Goal: Communication & Community: Ask a question

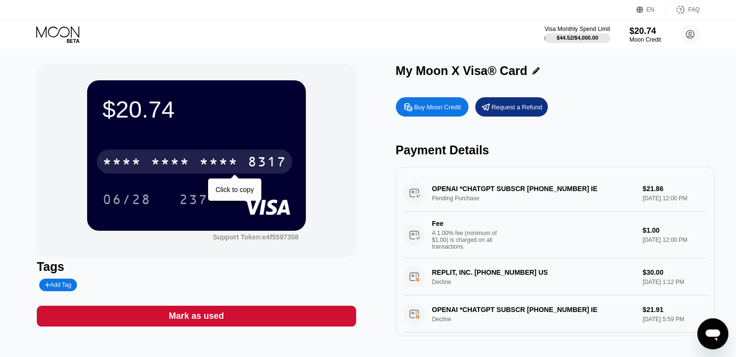
click at [186, 163] on div "* * * *" at bounding box center [170, 162] width 39 height 15
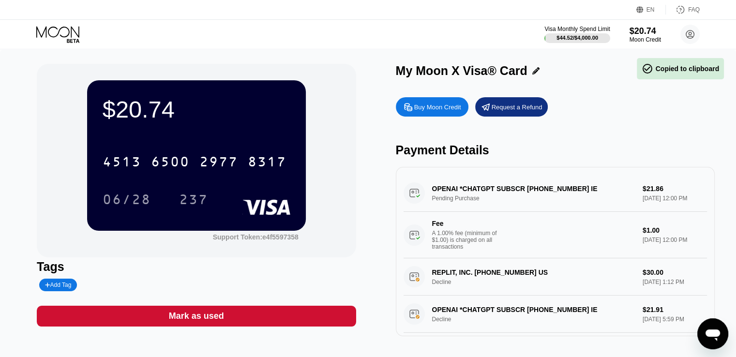
click at [572, 190] on div "OPENAI *CHATGPT SUBSCR +14158799686 IE Pending Purchase $21.86 Aug 19, 2025 12:…" at bounding box center [555, 217] width 303 height 84
drag, startPoint x: 571, startPoint y: 191, endPoint x: 542, endPoint y: 186, distance: 29.0
click at [568, 191] on div "OPENAI *CHATGPT SUBSCR +14158799686 IE Pending Purchase $21.86 Aug 19, 2025 12:…" at bounding box center [555, 217] width 303 height 84
drag, startPoint x: 492, startPoint y: 178, endPoint x: 485, endPoint y: 178, distance: 6.3
click at [484, 177] on div "OPENAI *CHATGPT SUBSCR +14158799686 IE Pending Purchase $21.86 Aug 19, 2025 12:…" at bounding box center [555, 251] width 319 height 169
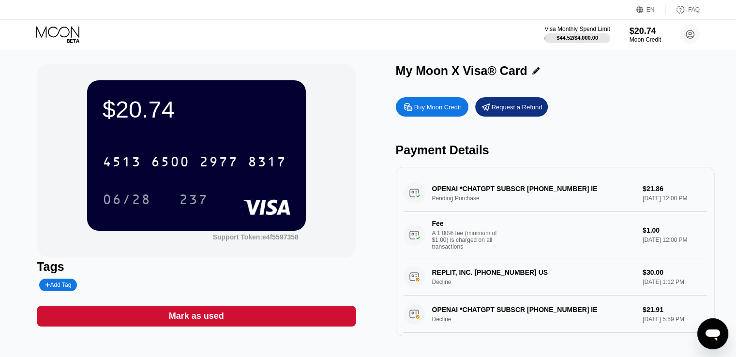
drag, startPoint x: 608, startPoint y: 189, endPoint x: 450, endPoint y: 243, distance: 167.9
click at [450, 243] on div "A 1.00% fee (minimum of $1.00) is charged on all transactions" at bounding box center [468, 240] width 73 height 20
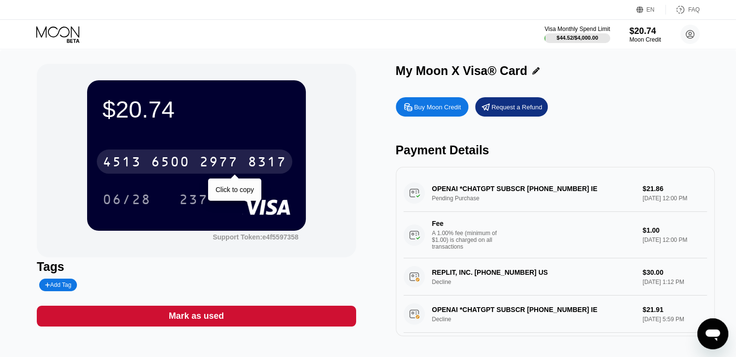
click at [186, 168] on div "6500" at bounding box center [170, 162] width 39 height 15
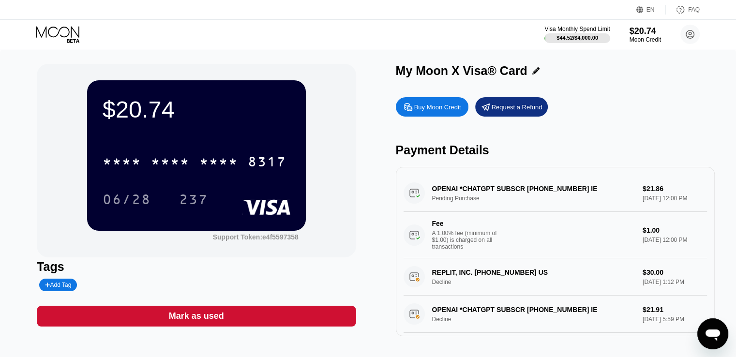
click at [493, 189] on div "OPENAI *CHATGPT SUBSCR +14158799686 IE Pending Purchase $21.86 Aug 19, 2025 12:…" at bounding box center [555, 217] width 303 height 84
drag, startPoint x: 493, startPoint y: 189, endPoint x: 527, endPoint y: 195, distance: 34.3
click at [498, 190] on div "OPENAI *CHATGPT SUBSCR +14158799686 IE Pending Purchase $21.86 Aug 19, 2025 12:…" at bounding box center [555, 217] width 303 height 84
drag, startPoint x: 541, startPoint y: 194, endPoint x: 613, endPoint y: 192, distance: 72.1
click at [556, 192] on div "OPENAI *CHATGPT SUBSCR +14158799686 IE Pending Purchase $21.86 Aug 19, 2025 12:…" at bounding box center [555, 217] width 303 height 84
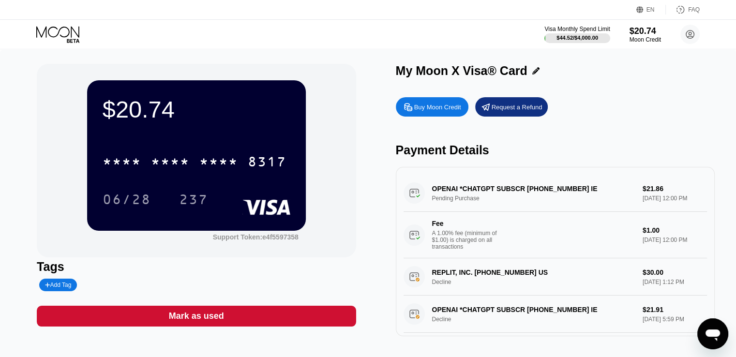
drag, startPoint x: 613, startPoint y: 192, endPoint x: 621, endPoint y: 192, distance: 7.3
click at [616, 192] on div "OPENAI *CHATGPT SUBSCR +14158799686 IE Pending Purchase $21.86 Aug 19, 2025 12:…" at bounding box center [555, 217] width 303 height 84
drag, startPoint x: 638, startPoint y: 192, endPoint x: 647, endPoint y: 193, distance: 8.2
click at [639, 192] on div "OPENAI *CHATGPT SUBSCR +14158799686 IE Pending Purchase $21.86 Aug 19, 2025 12:…" at bounding box center [555, 217] width 303 height 84
click at [647, 193] on div "OPENAI *CHATGPT SUBSCR +14158799686 IE Pending Purchase $21.86 Aug 19, 2025 12:…" at bounding box center [555, 217] width 303 height 84
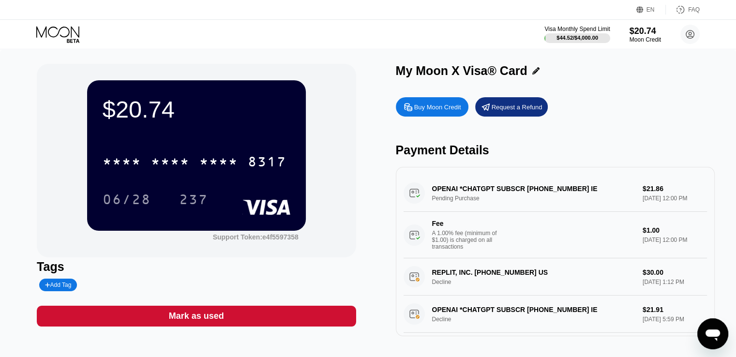
drag, startPoint x: 647, startPoint y: 193, endPoint x: 636, endPoint y: 192, distance: 10.7
click at [637, 192] on div "OPENAI *CHATGPT SUBSCR +14158799686 IE Pending Purchase $21.86 Aug 19, 2025 12:…" at bounding box center [555, 217] width 303 height 84
click at [656, 208] on div "OPENAI *CHATGPT SUBSCR +14158799686 IE Pending Purchase $21.86 Aug 19, 2025 12:…" at bounding box center [555, 217] width 303 height 84
click at [666, 208] on div "OPENAI *CHATGPT SUBSCR +14158799686 IE Pending Purchase $21.86 Aug 19, 2025 12:…" at bounding box center [555, 217] width 303 height 84
click at [672, 201] on div "OPENAI *CHATGPT SUBSCR +14158799686 IE Pending Purchase $21.86 Aug 19, 2025 12:…" at bounding box center [555, 217] width 303 height 84
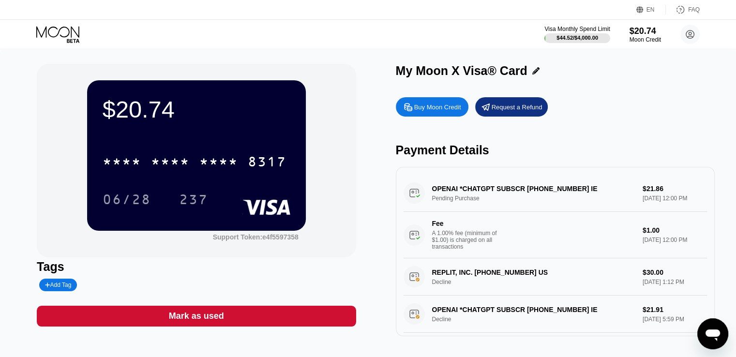
click at [430, 198] on div "OPENAI *CHATGPT SUBSCR +14158799686 IE Pending Purchase $21.86 Aug 19, 2025 12:…" at bounding box center [555, 217] width 303 height 84
click at [408, 194] on div "OPENAI *CHATGPT SUBSCR +14158799686 IE Pending Purchase $21.86 Aug 19, 2025 12:…" at bounding box center [555, 217] width 303 height 84
drag, startPoint x: 406, startPoint y: 194, endPoint x: 426, endPoint y: 198, distance: 20.2
click at [411, 196] on div "OPENAI *CHATGPT SUBSCR +14158799686 IE Pending Purchase $21.86 Aug 19, 2025 12:…" at bounding box center [555, 217] width 303 height 84
click at [427, 198] on div "OPENAI *CHATGPT SUBSCR +14158799686 IE Pending Purchase $21.86 Aug 19, 2025 12:…" at bounding box center [555, 217] width 303 height 84
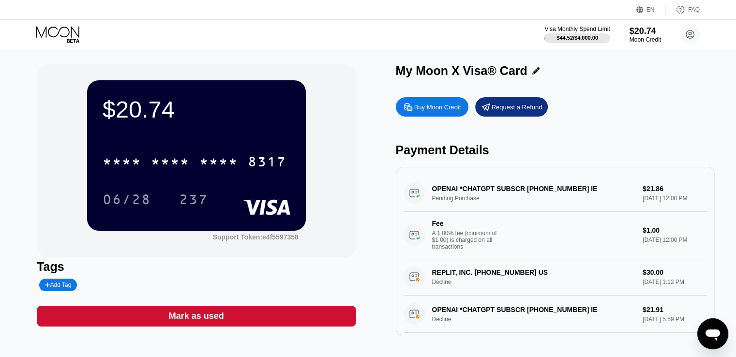
drag, startPoint x: 427, startPoint y: 198, endPoint x: 470, endPoint y: 198, distance: 43.6
click at [470, 198] on div "OPENAI *CHATGPT SUBSCR +14158799686 IE Pending Purchase $21.86 Aug 19, 2025 12:…" at bounding box center [555, 217] width 303 height 84
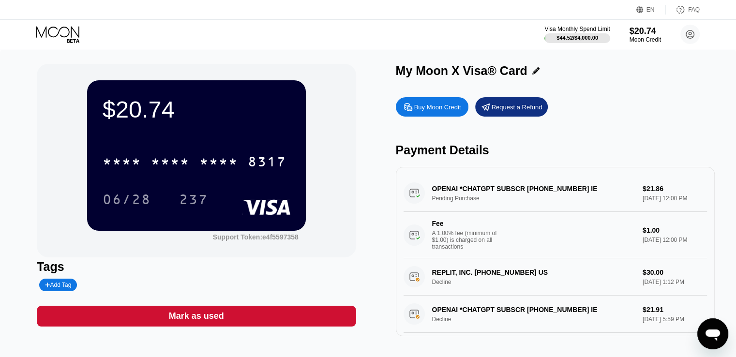
drag, startPoint x: 442, startPoint y: 190, endPoint x: 413, endPoint y: 192, distance: 28.6
click at [410, 191] on div "OPENAI *CHATGPT SUBSCR +14158799686 IE Pending Purchase $21.86 Aug 19, 2025 12:…" at bounding box center [555, 217] width 303 height 84
click at [469, 201] on div "OPENAI *CHATGPT SUBSCR +14158799686 IE Pending Purchase $21.86 Aug 19, 2025 12:…" at bounding box center [555, 217] width 303 height 84
click at [443, 202] on div "OPENAI *CHATGPT SUBSCR +14158799686 IE Pending Purchase $21.86 Aug 19, 2025 12:…" at bounding box center [555, 217] width 303 height 84
click at [445, 202] on div "OPENAI *CHATGPT SUBSCR +14158799686 IE Pending Purchase $21.86 Aug 19, 2025 12:…" at bounding box center [555, 217] width 303 height 84
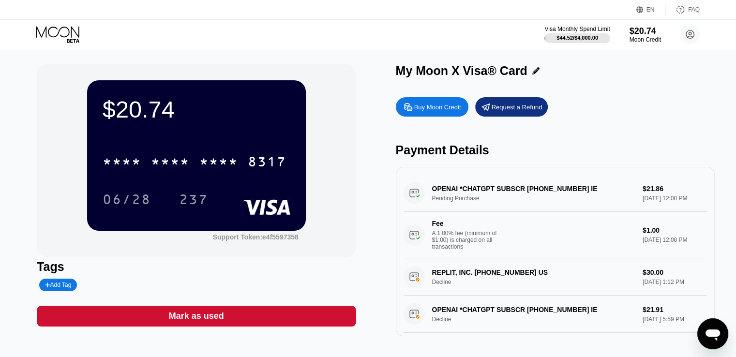
drag, startPoint x: 622, startPoint y: 196, endPoint x: 459, endPoint y: 202, distance: 163.2
click at [460, 202] on div "OPENAI *CHATGPT SUBSCR +14158799686 IE Pending Purchase $21.86 Aug 19, 2025 12:…" at bounding box center [555, 217] width 303 height 84
click at [474, 193] on div "OPENAI *CHATGPT SUBSCR +14158799686 IE Pending Purchase $21.86 Aug 19, 2025 12:…" at bounding box center [555, 217] width 303 height 84
click at [475, 194] on div "OPENAI *CHATGPT SUBSCR +14158799686 IE Pending Purchase $21.86 Aug 19, 2025 12:…" at bounding box center [555, 217] width 303 height 84
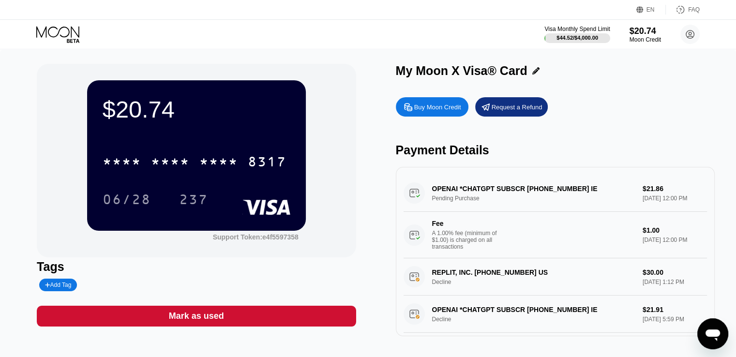
click at [512, 105] on div "Request a Refund" at bounding box center [517, 107] width 51 height 8
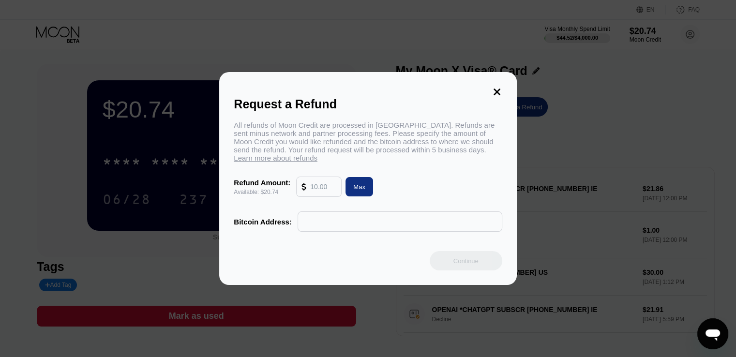
click at [320, 196] on input "text" at bounding box center [323, 186] width 26 height 19
click at [359, 190] on div "Max" at bounding box center [359, 187] width 12 height 8
type input "20.74"
drag, startPoint x: 324, startPoint y: 192, endPoint x: 300, endPoint y: 192, distance: 24.2
click at [300, 192] on div "20.74" at bounding box center [319, 186] width 45 height 19
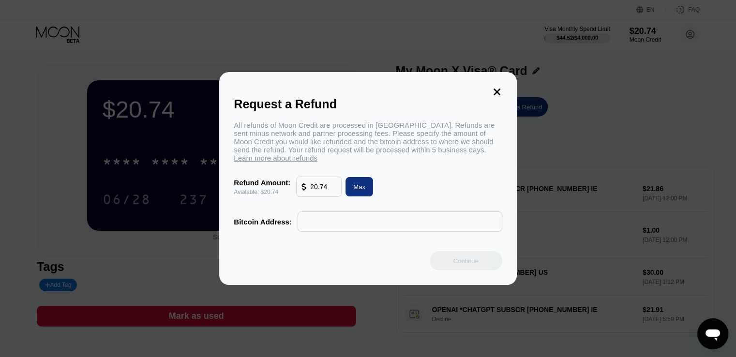
click at [500, 87] on icon at bounding box center [497, 92] width 11 height 11
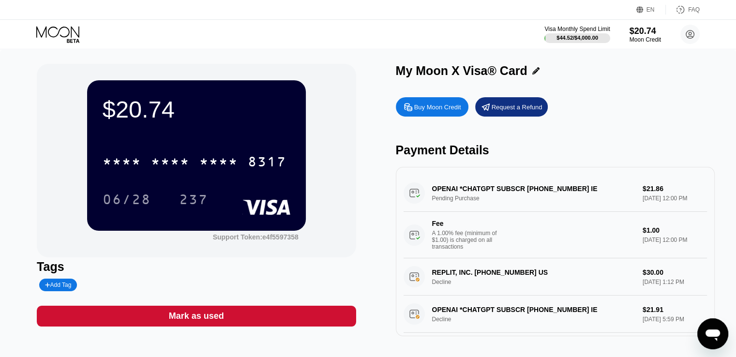
drag, startPoint x: 543, startPoint y: 198, endPoint x: 488, endPoint y: 255, distance: 79.4
click at [488, 250] on div "A 1.00% fee (minimum of $1.00) is charged on all transactions" at bounding box center [468, 240] width 73 height 20
click at [404, 246] on icon at bounding box center [414, 235] width 21 height 21
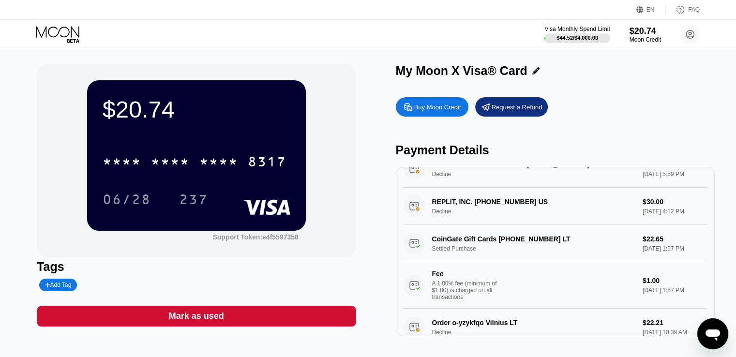
click at [717, 332] on icon "Open messaging window" at bounding box center [713, 336] width 15 height 12
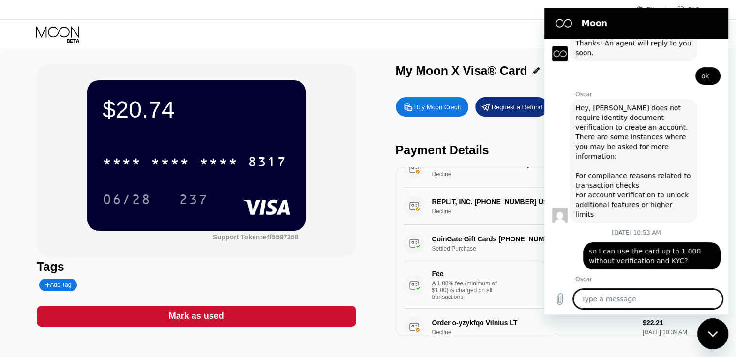
scroll to position [0, 0]
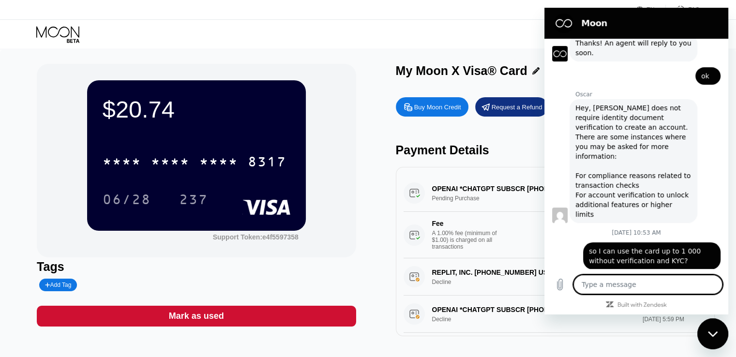
click at [605, 285] on textarea at bounding box center [648, 284] width 149 height 19
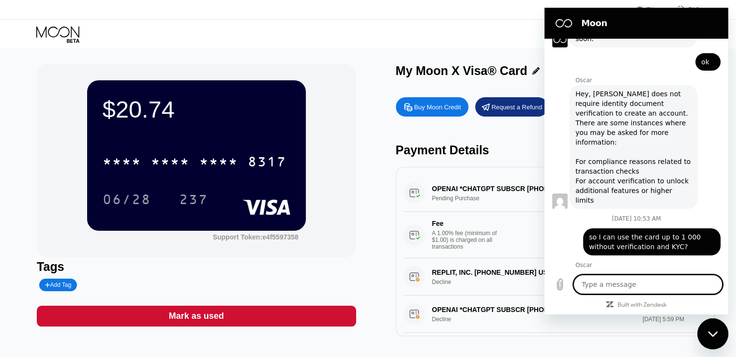
type textarea "h"
type textarea "x"
type textarea "he"
type textarea "x"
type textarea "hel"
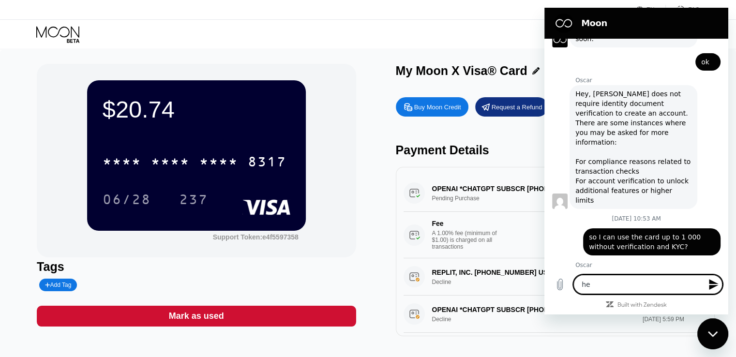
type textarea "x"
type textarea "hell"
type textarea "x"
type textarea "hello"
type textarea "x"
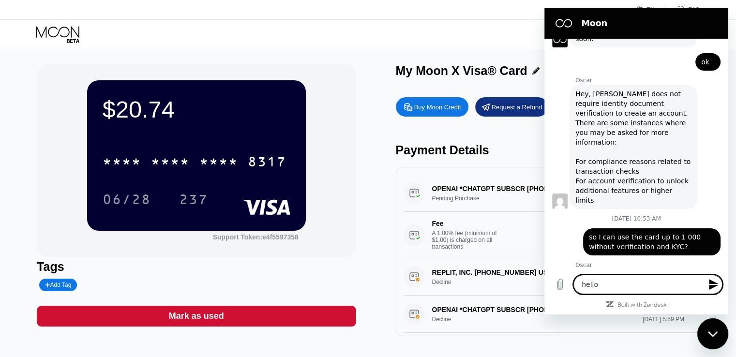
type textarea "hello"
type textarea "x"
type textarea "hello ,"
type textarea "x"
type textarea "hello ,"
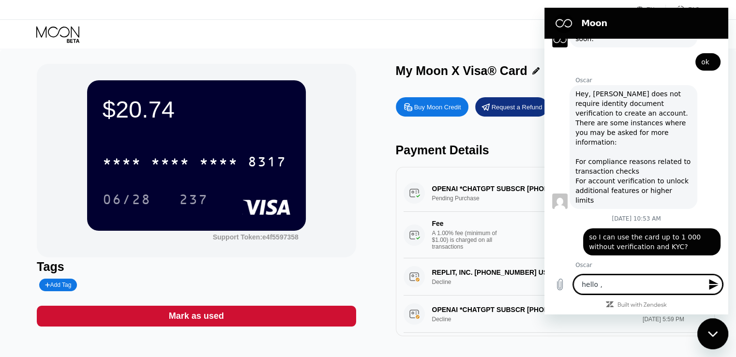
type textarea "x"
type textarea "hello , I"
type textarea "x"
type textarea "hello , I"
type textarea "x"
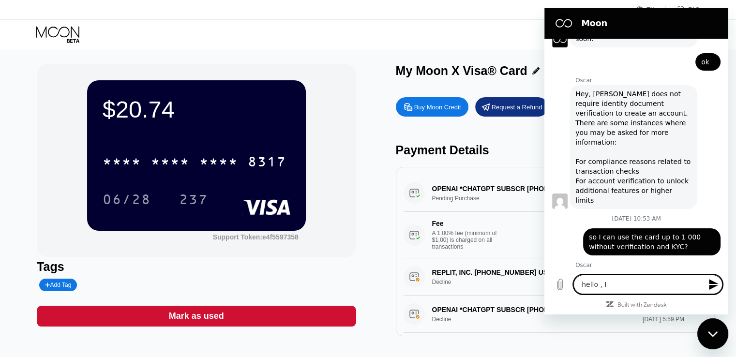
type textarea "hello , I h"
type textarea "x"
type textarea "hello , I ha"
type textarea "x"
type textarea "hello , I had"
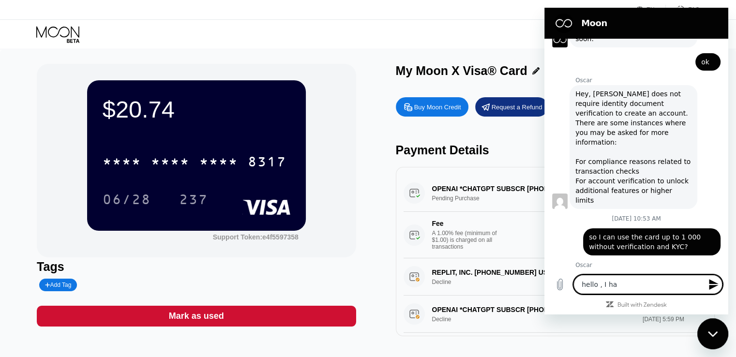
type textarea "x"
type textarea "hello , I had"
type textarea "x"
type textarea "hello , I had c"
type textarea "x"
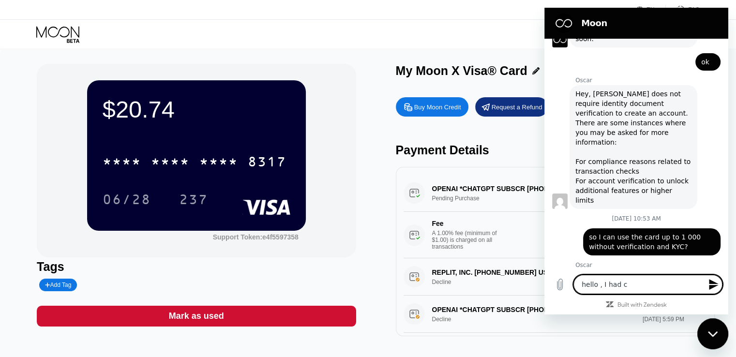
type textarea "hello , I had ca"
type textarea "x"
type textarea "hello , I had can"
type textarea "x"
type textarea "hello , I had canc"
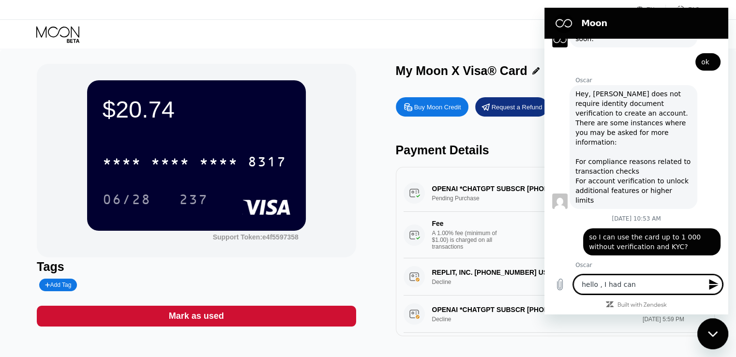
type textarea "x"
type textarea "hello , I had cance"
type textarea "x"
type textarea "hello , I had cancel"
type textarea "x"
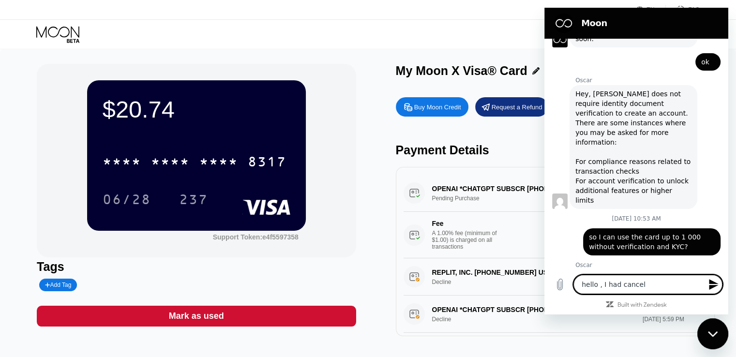
type textarea "hello , I had cancell"
type textarea "x"
type textarea "hello , I had cancelle"
type textarea "x"
type textarea "hello , I had cancelled"
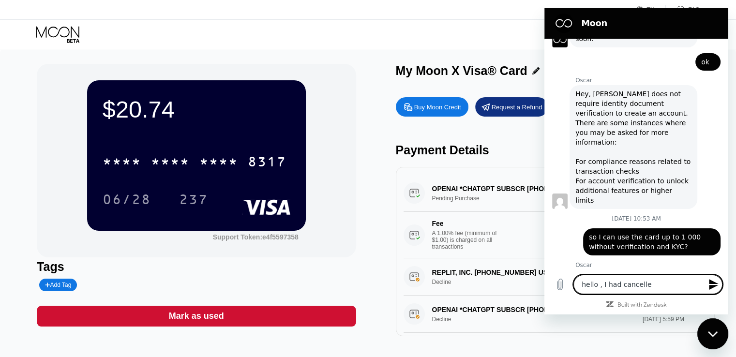
type textarea "x"
type textarea "hello , I had cancelled"
type textarea "x"
type textarea "hello , I had cancelled m"
type textarea "x"
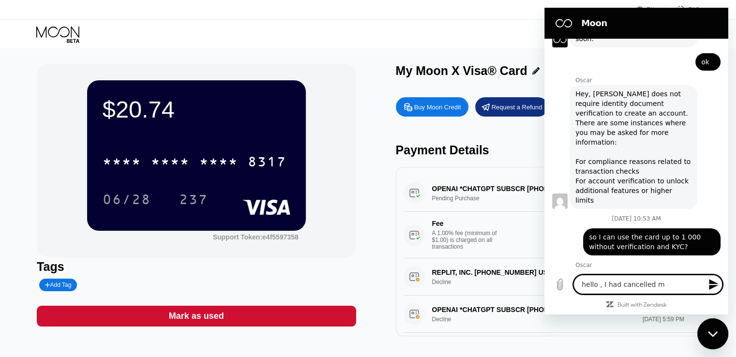
type textarea "hello , I had cancelled my"
type textarea "x"
type textarea "hello , I had cancelled my"
type textarea "x"
type textarea "hello , I had cancelled my s"
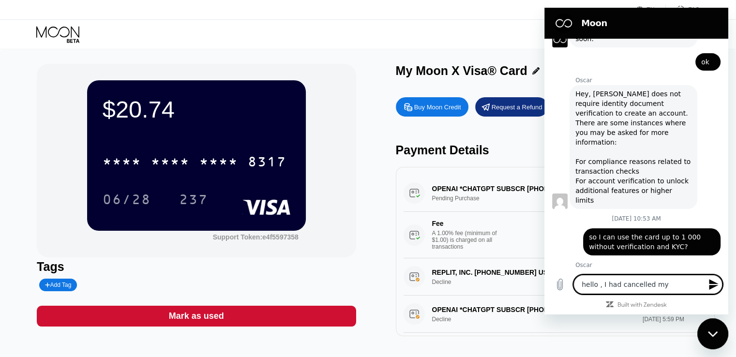
type textarea "x"
type textarea "hello , I had cancelled my su"
type textarea "x"
type textarea "hello , I had cancelled my sub"
type textarea "x"
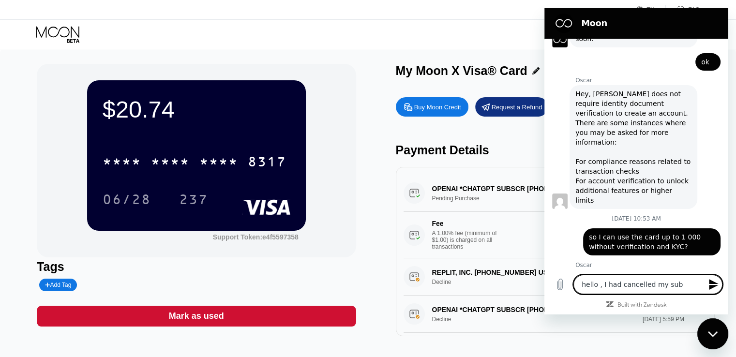
type textarea "hello , I had cancelled my subs"
type textarea "x"
type textarea "hello , I had cancelled my subsc"
type textarea "x"
type textarea "hello , I had cancelled my subsci"
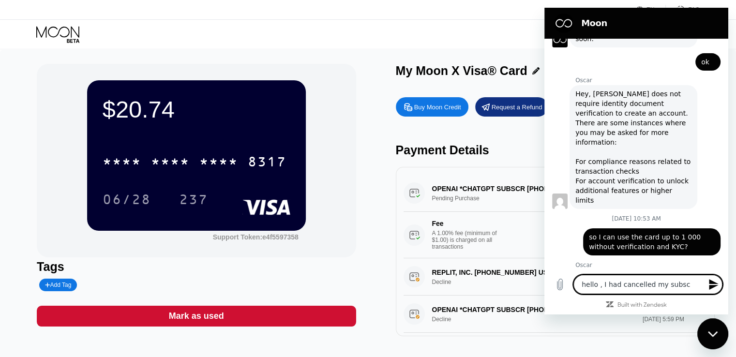
type textarea "x"
type textarea "hello , I had cancelled my subscip"
type textarea "x"
type textarea "hello , I had cancelled my subscipt"
type textarea "x"
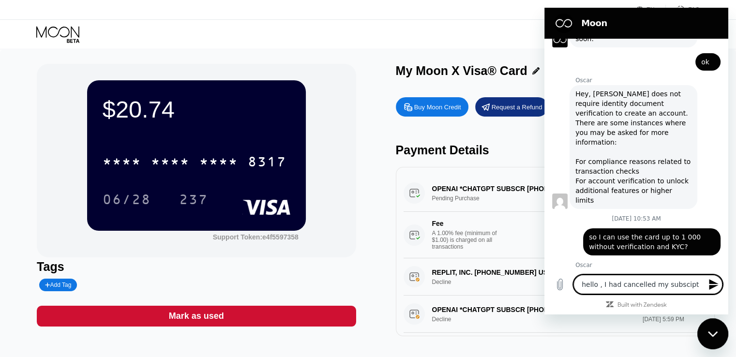
type textarea "hello , I had cancelled my subscipti"
type textarea "x"
type textarea "hello , I had cancelled my subsciptio"
type textarea "x"
type textarea "hello , I had cancelled my subsciption"
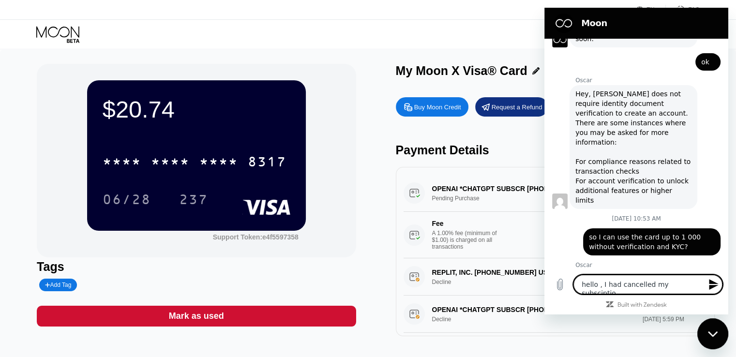
type textarea "x"
type textarea "hello , I had cancelled my subsciption"
type textarea "x"
type textarea "hello , I had cancelled my subsciption f"
type textarea "x"
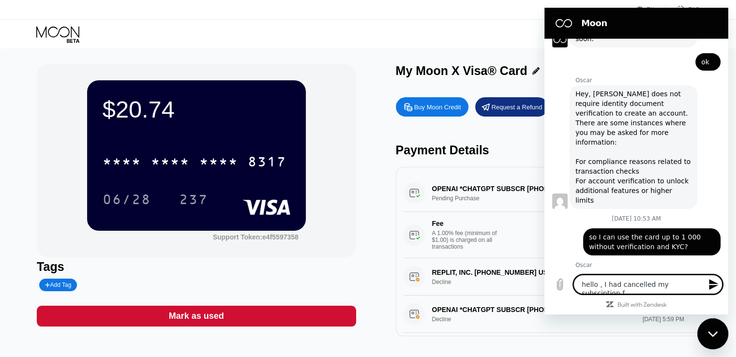
type textarea "hello , I had cancelled my subsciption fr"
type textarea "x"
type textarea "hello , I had cancelled my subsciption fro"
type textarea "x"
type textarea "hello , I had cancelled my subsciption from"
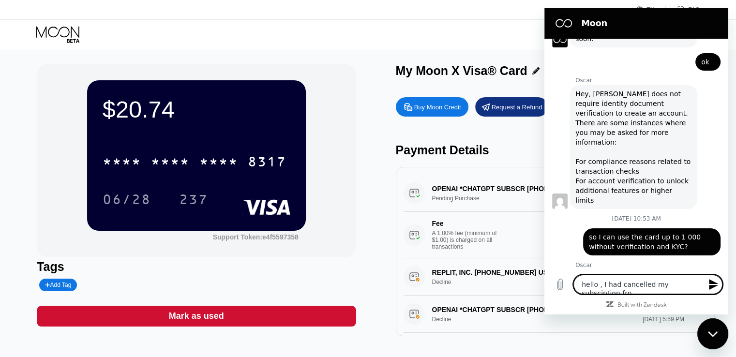
type textarea "x"
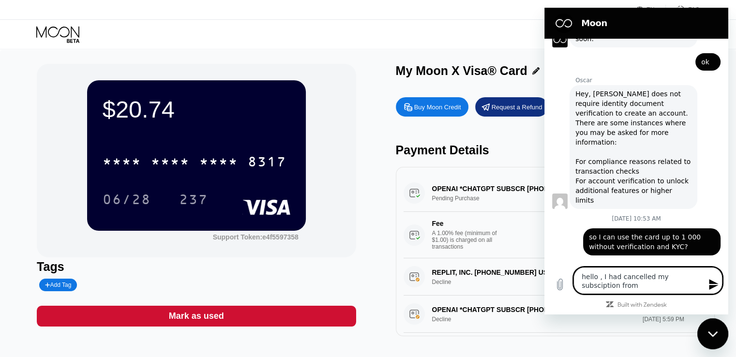
type textarea "hello , I had cancelled my subsciption from"
type textarea "x"
type textarea "hello , I had cancelled my subsciption from O"
type textarea "x"
type textarea "hello , I had cancelled my subsciption from Op"
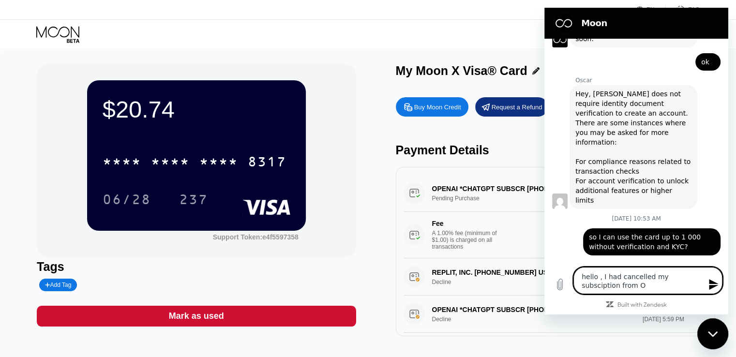
type textarea "x"
type textarea "hello , I had cancelled my subsciption from Ope"
type textarea "x"
type textarea "hello , I had cancelled my subsciption from Open"
type textarea "x"
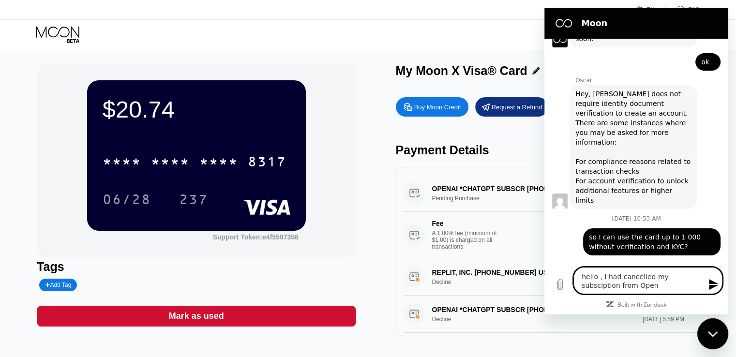
type textarea "hello , I had cancelled my subsciption from OpenA"
type textarea "x"
type textarea "hello , I had cancelled my subsciption from OpenAI"
type textarea "x"
type textarea "hello , I had cancelled my subsciption from OpenAI"
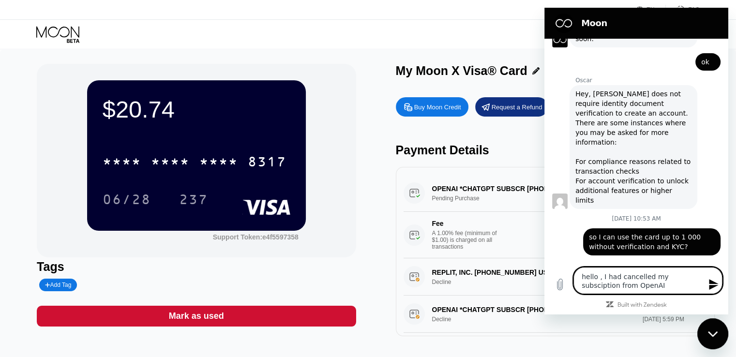
type textarea "x"
type textarea "hello , I had cancelled my subsciption from OpenAI n"
type textarea "x"
type textarea "hello , I had cancelled my subsciption from OpenAI na"
type textarea "x"
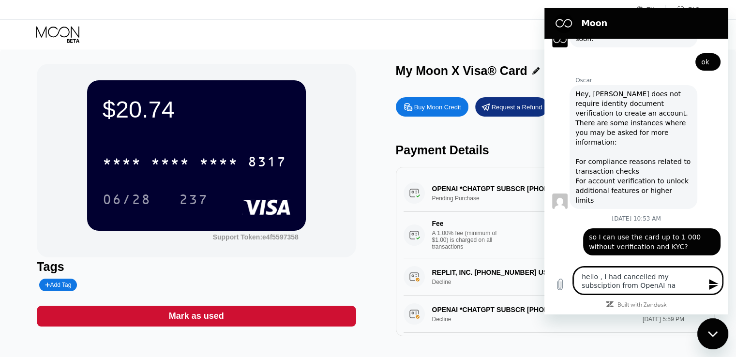
type textarea "hello , I had cancelled my subsciption from OpenAI nad"
type textarea "x"
type textarea "hello , I had cancelled my subsciption from OpenAI nad"
type textarea "x"
type textarea "hello , I had cancelled my subsciption from OpenAI nad y"
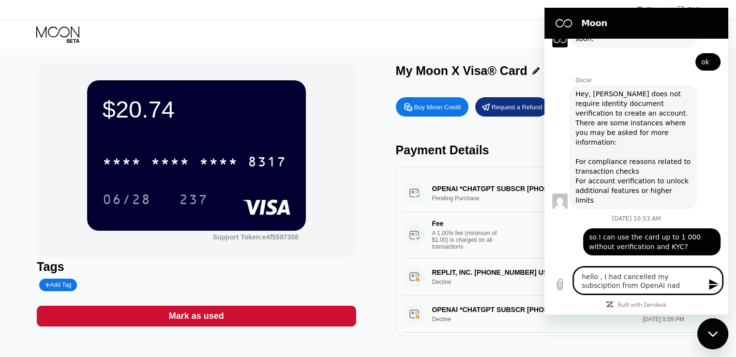
type textarea "x"
type textarea "hello , I had cancelled my subsciption from OpenAI nad ye"
type textarea "x"
type textarea "hello , I had cancelled my subsciption from OpenAI nad yet"
type textarea "x"
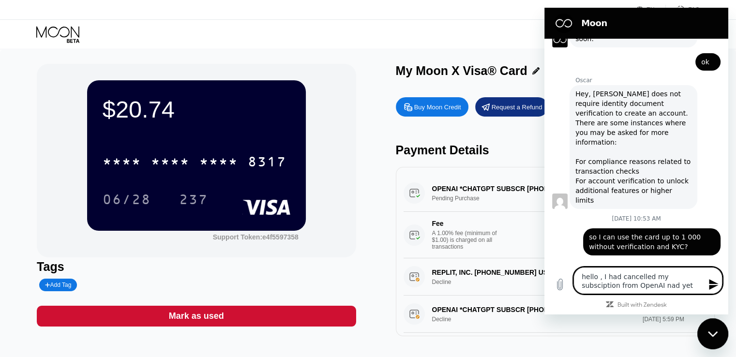
type textarea "hello , I had cancelled my subsciption from OpenAI nad ye"
type textarea "x"
type textarea "hello , I had cancelled my subsciption from OpenAI nad y"
type textarea "x"
type textarea "hello , I had cancelled my subsciption from OpenAI nad"
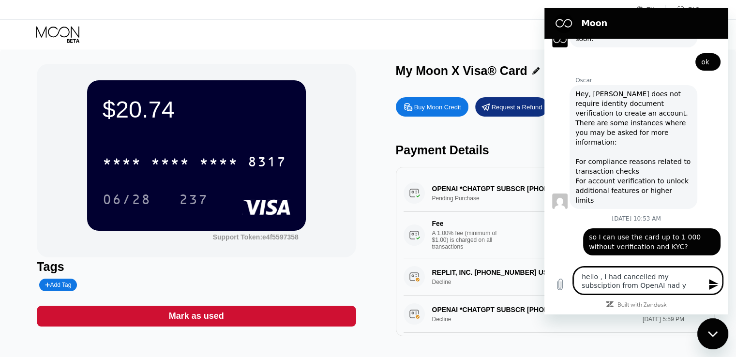
type textarea "x"
type textarea "hello , I had cancelled my subsciption from OpenAI nad"
type textarea "x"
type textarea "hello , I had cancelled my subsciption from OpenAI na"
type textarea "x"
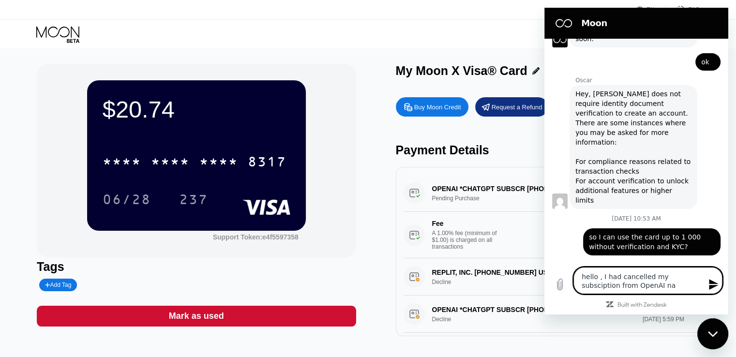
type textarea "hello , I had cancelled my subsciption from OpenAI n"
type textarea "x"
type textarea "hello , I had cancelled my subsciption from OpenAI"
type textarea "x"
type textarea "hello , I had cancelled my subsciption from OpenAI a"
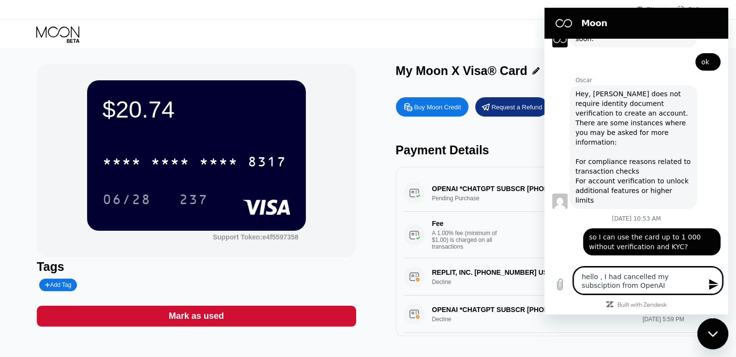
type textarea "x"
type textarea "hello , I had cancelled my subsciption from OpenAI an"
type textarea "x"
type textarea "hello , I had cancelled my subsciption from OpenAI and"
type textarea "x"
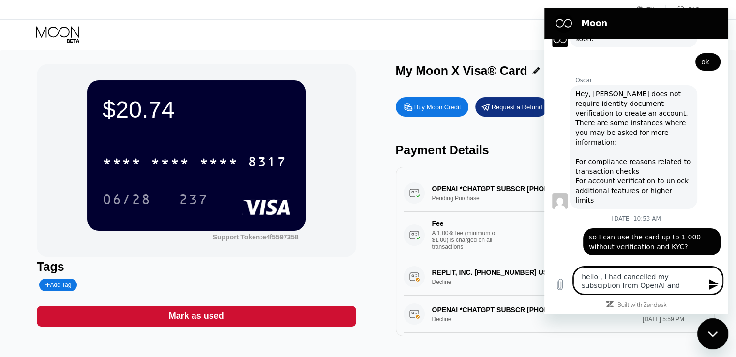
type textarea "hello , I had cancelled my subsciption from OpenAI and"
type textarea "x"
type textarea "hello , I had cancelled my subsciption from OpenAI and y"
type textarea "x"
type textarea "hello , I had cancelled my subsciption from OpenAI and ye"
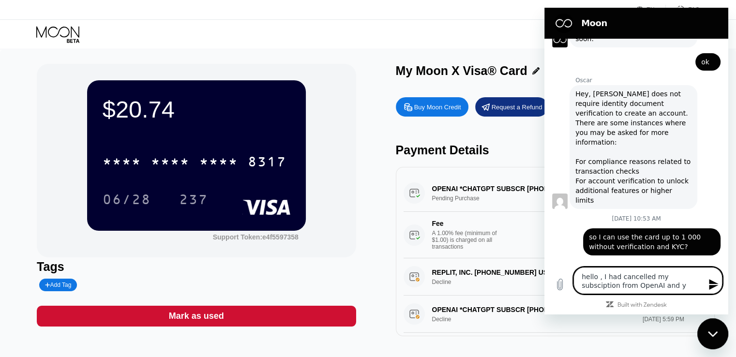
type textarea "x"
type textarea "hello , I had cancelled my subsciption from OpenAI and yet"
type textarea "x"
type textarea "hello , I had cancelled my subsciption from OpenAI and yet"
type textarea "x"
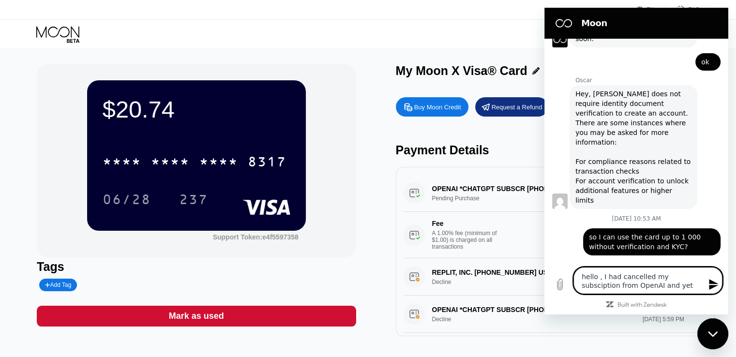
type textarea "hello , I had cancelled my subsciption from OpenAI and yet i"
type textarea "x"
type textarea "hello , I had cancelled my subsciption from OpenAI and yet i"
type textarea "x"
type textarea "hello , I had cancelled my subsciption from OpenAI and yet i s"
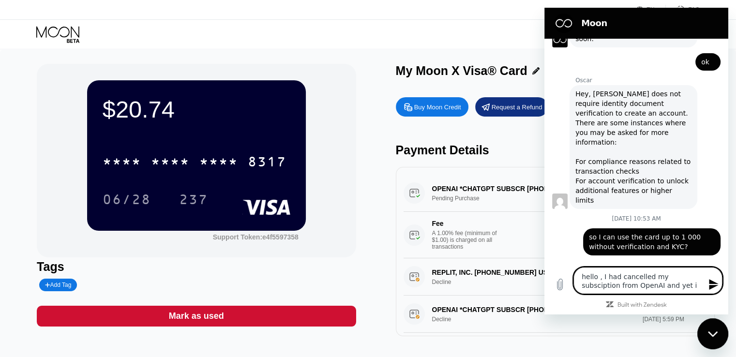
type textarea "x"
type textarea "hello , I had cancelled my subsciption from OpenAI and yet i se"
type textarea "x"
type textarea "hello , I had cancelled my subsciption from OpenAI and yet i see"
type textarea "x"
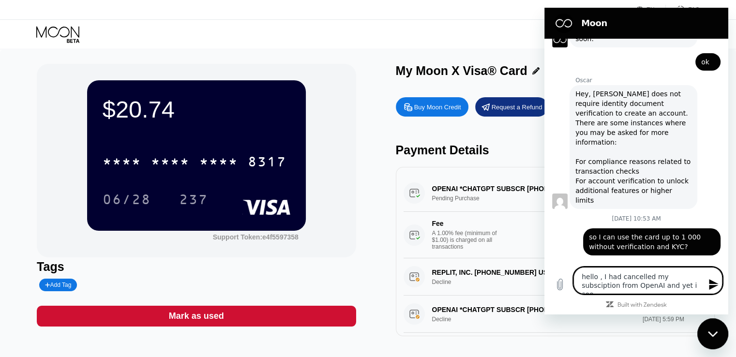
type textarea "hello , I had cancelled my subsciption from OpenAI and yet i see"
type textarea "x"
type textarea "hello , I had cancelled my subsciption from OpenAI and yet i see a"
type textarea "x"
type textarea "hello , I had cancelled my subsciption from OpenAI and yet i see a"
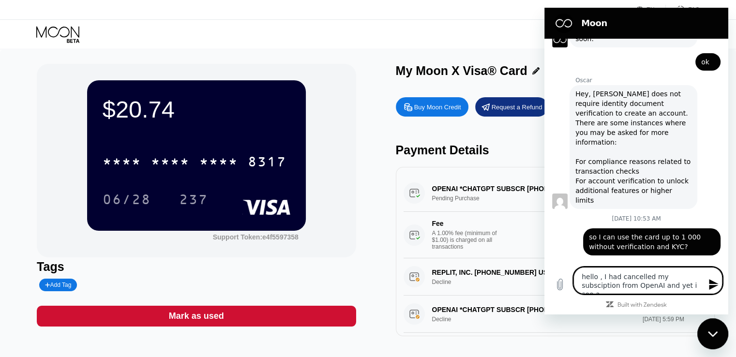
type textarea "x"
type textarea "hello , I had cancelled my subsciption from OpenAI and yet i see a"
type textarea "x"
type textarea "hello , I had cancelled my subsciption from OpenAI and yet i see"
type textarea "x"
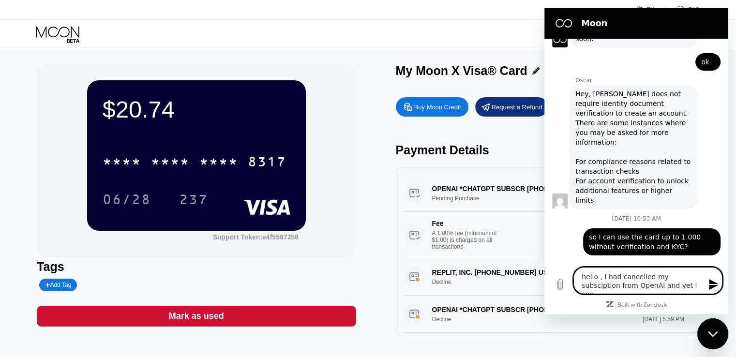
type textarea "hello , I had cancelled my subsciption from OpenAI and yet i see"
type textarea "x"
type textarea "hello , I had cancelled my subsciption from OpenAI and yet i see"
type textarea "x"
type textarea "hello , I had cancelled my subsciption from OpenAI and yet i see f"
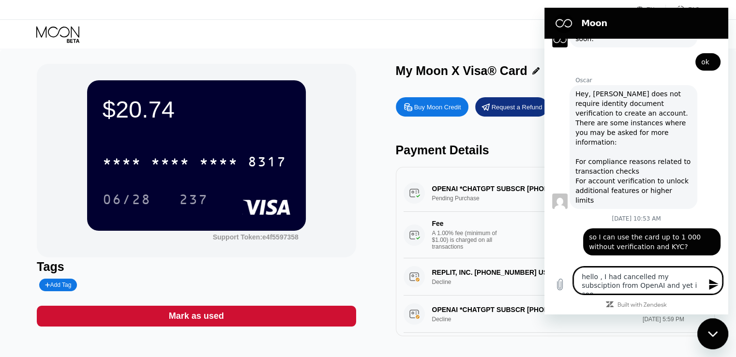
type textarea "x"
type textarea "hello , I had cancelled my subsciption from OpenAI and yet i see fu"
type textarea "x"
type textarea "hello , I had cancelled my subsciption from OpenAI and yet i see fun"
type textarea "x"
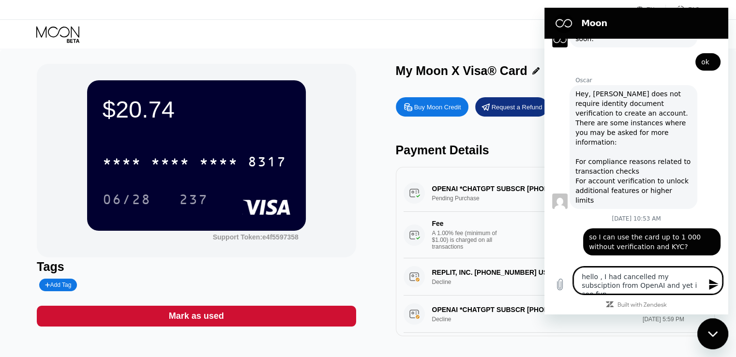
type textarea "hello , I had cancelled my subsciption from OpenAI and yet i see fund"
type textarea "x"
type textarea "hello , I had cancelled my subsciption from OpenAI and yet i see funds"
type textarea "x"
type textarea "hello , I had cancelled my subsciption from OpenAI and yet i see funds"
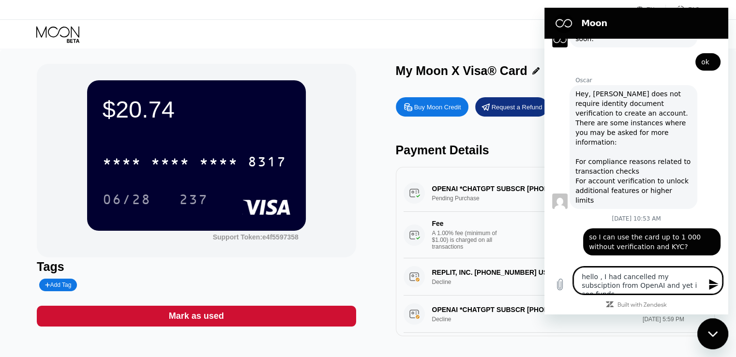
type textarea "x"
type textarea "hello , I had cancelled my subsciption from OpenAI and yet i see funds t"
type textarea "x"
type textarea "hello , I had cancelled my subsciption from OpenAI and yet i see funds ta"
type textarea "x"
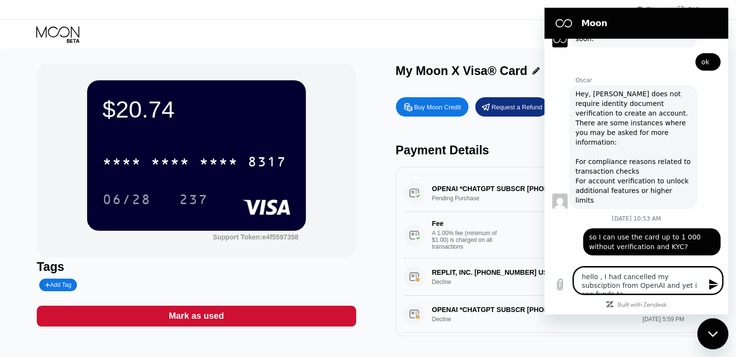
type textarea "hello , I had cancelled my subsciption from OpenAI and yet i see funds tak"
type textarea "x"
type textarea "hello , I had cancelled my subsciption from OpenAI and yet i see funds take"
type textarea "x"
type textarea "hello , I had cancelled my subsciption from OpenAI and yet i see funds taken"
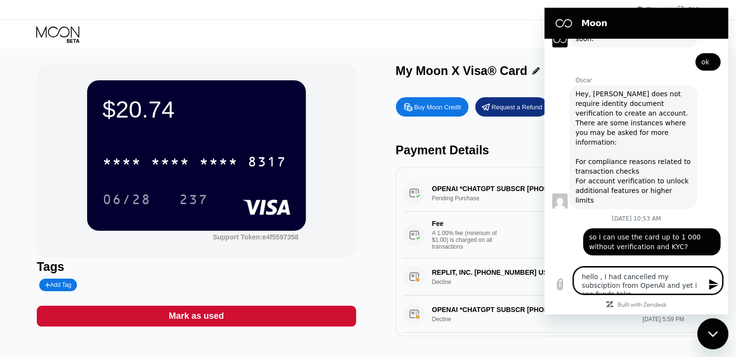
type textarea "x"
type textarea "hello , I had cancelled my subsciption from OpenAI and yet i see funds taken"
type textarea "x"
type textarea "hello , I had cancelled my subsciption from OpenAI and yet i see funds taken a"
type textarea "x"
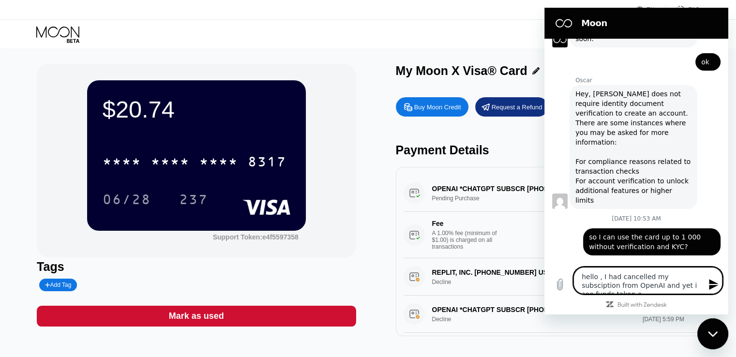
type textarea "hello , I had cancelled my subsciption from OpenAI and yet i see funds taken aw"
type textarea "x"
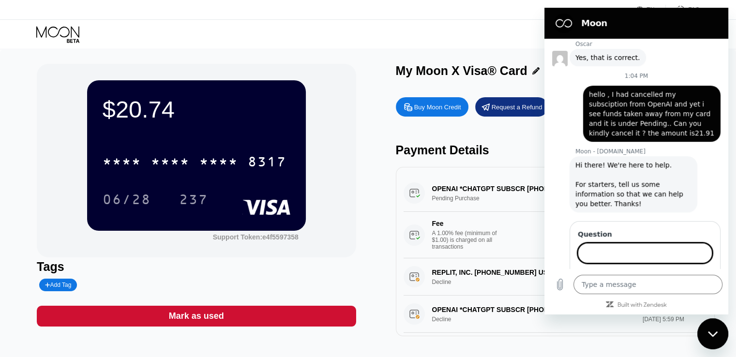
scroll to position [399, 0]
click at [607, 242] on input "refund of pending transaction" at bounding box center [645, 252] width 135 height 20
click at [679, 271] on button "Send" at bounding box center [695, 280] width 33 height 19
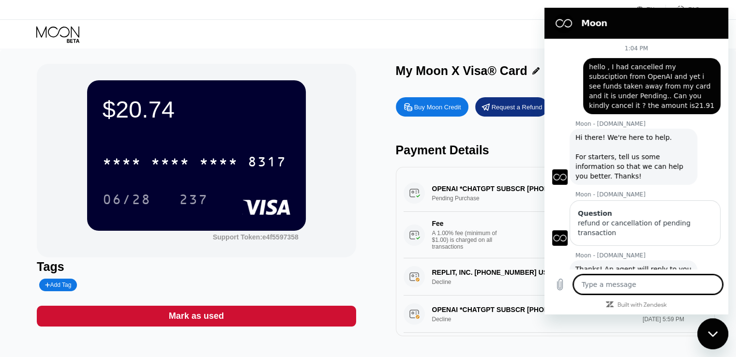
scroll to position [379, 0]
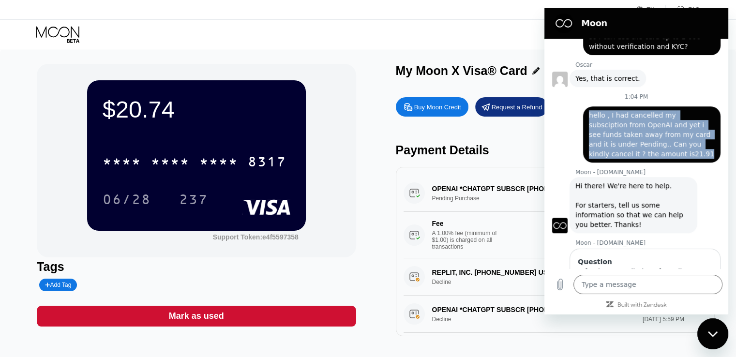
drag, startPoint x: 641, startPoint y: 122, endPoint x: 587, endPoint y: 85, distance: 65.8
click at [587, 106] on div "says: hello , I had cancelled my subsciption from OpenAI and yet i see funds ta…" at bounding box center [651, 134] width 137 height 56
copy span "hello , I had cancelled my subsciption from OpenAI and yet i see funds taken aw…"
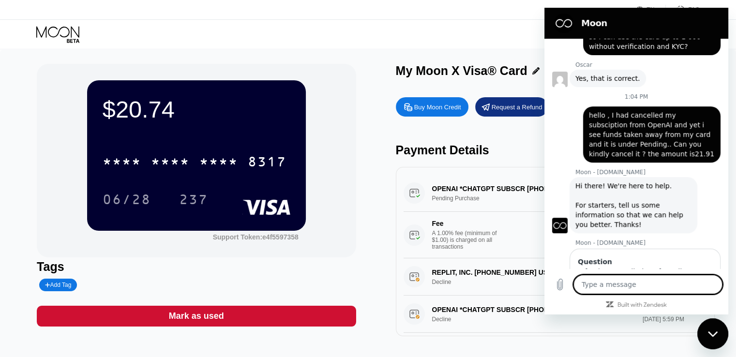
click at [620, 286] on textarea at bounding box center [648, 284] width 149 height 19
paste textarea "hello , I had cancelled my subsciption from OpenAI and yet i see funds taken aw…"
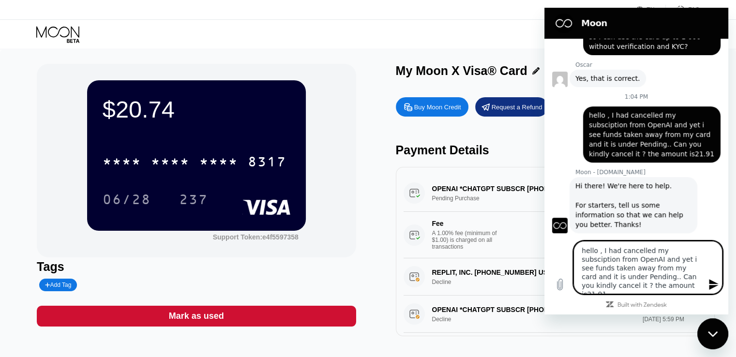
click at [612, 286] on textarea "hello , I had cancelled my subsciption from OpenAI and yet i see funds taken aw…" at bounding box center [648, 267] width 149 height 53
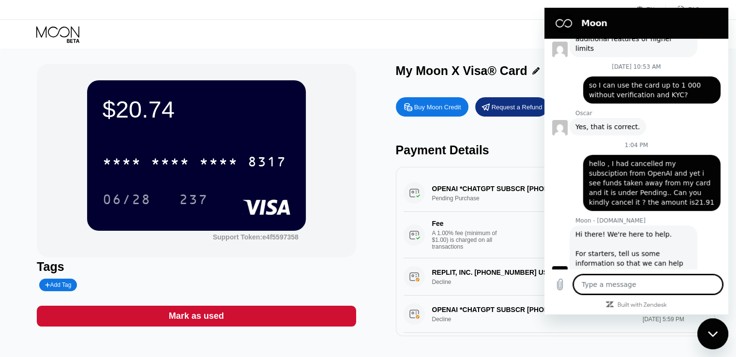
scroll to position [489, 0]
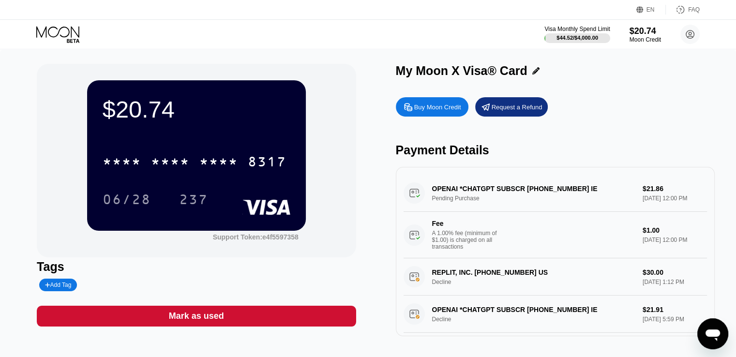
click at [709, 330] on icon "Open messaging window" at bounding box center [713, 336] width 15 height 12
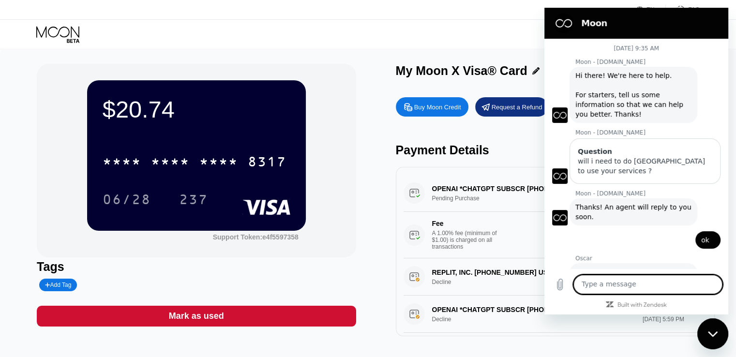
scroll to position [489, 0]
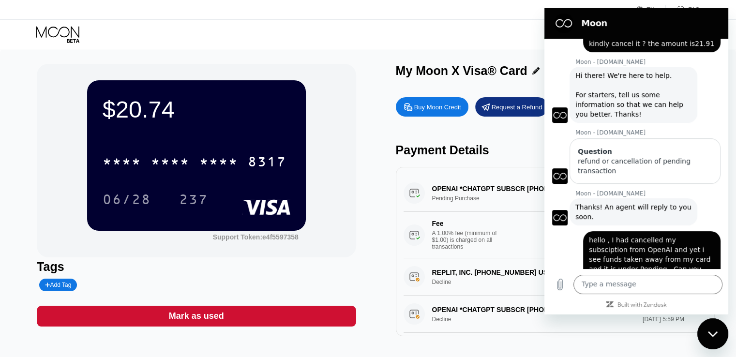
click at [20, 140] on div "$20.74 * * * * * * * * * * * * 8317 06/28 237 Support Token: e4f5597358 Tags Ad…" at bounding box center [368, 204] width 736 height 311
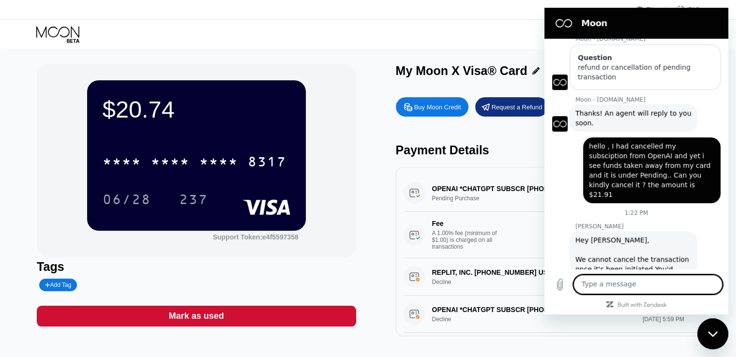
click at [646, 284] on textarea at bounding box center [648, 284] width 149 height 19
type textarea "ok i did ask them . thank you"
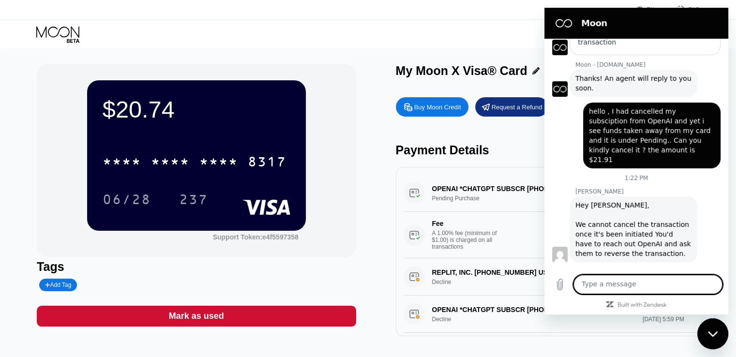
scroll to position [620, 0]
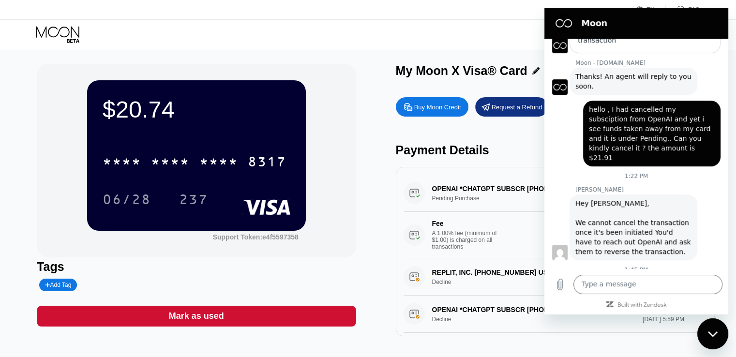
click at [718, 328] on div "Close messaging window" at bounding box center [712, 333] width 29 height 29
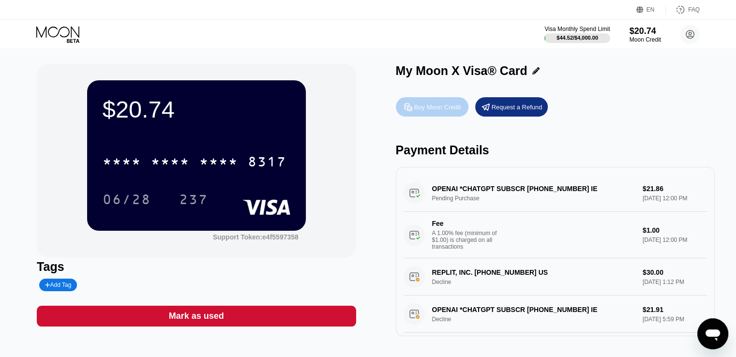
click at [433, 111] on div "Buy Moon Credit" at bounding box center [437, 107] width 47 height 8
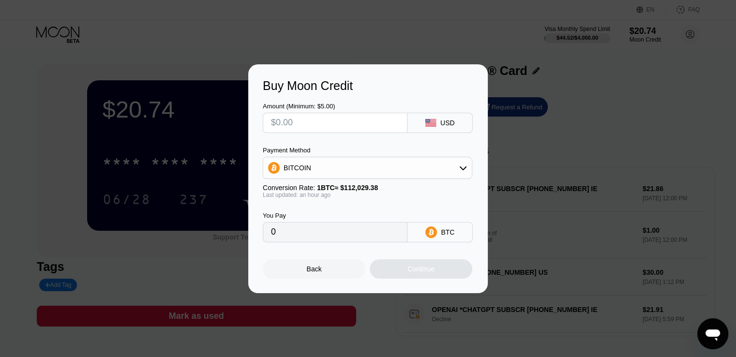
click at [349, 122] on input "text" at bounding box center [335, 122] width 128 height 19
type input "$2"
type input "0.00001779"
type input "$27"
type input "0.00024006"
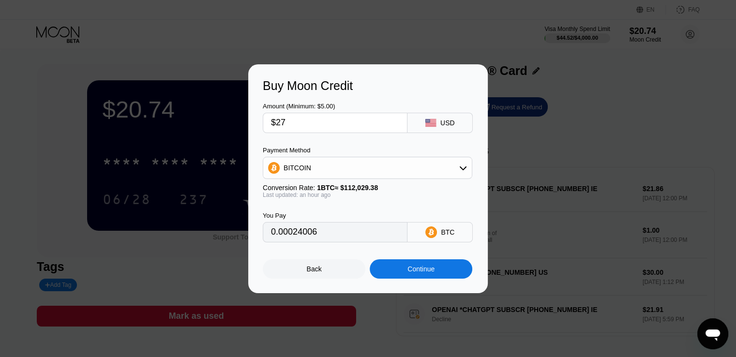
type input "$27"
click at [416, 273] on div "Continue" at bounding box center [421, 269] width 27 height 8
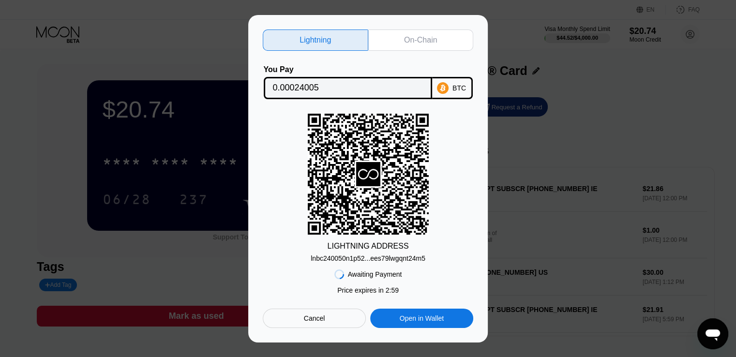
click at [423, 39] on div "On-Chain" at bounding box center [420, 40] width 33 height 10
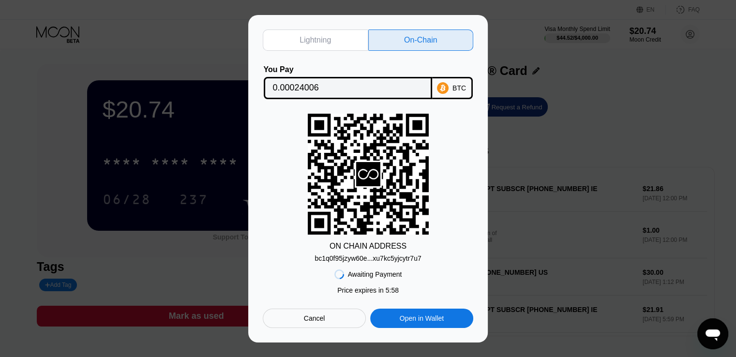
click at [393, 260] on div "bc1q0f95jzyw60e...xu7kc5yjcytr7u7" at bounding box center [368, 259] width 106 height 8
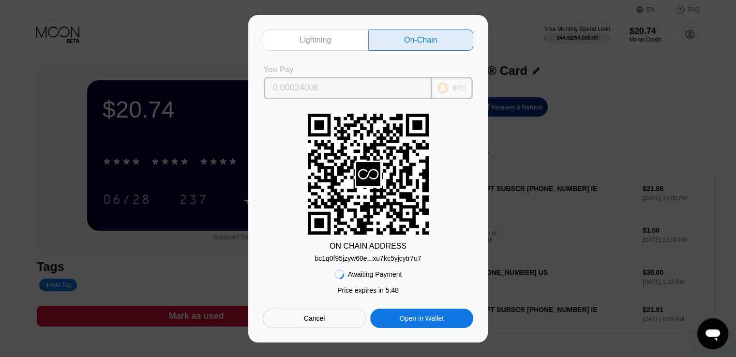
click at [329, 83] on input "0.00024006" at bounding box center [348, 87] width 150 height 19
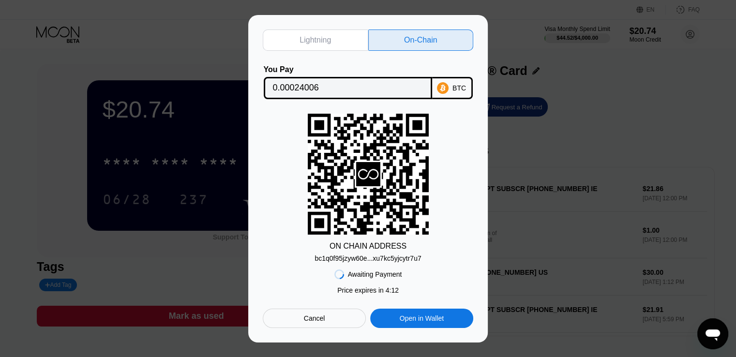
click at [2, 114] on div "Lightning On-Chain You Pay 0.00024006 BTC ON CHAIN ADDRESS bc1q0f95jzyw60e...xu…" at bounding box center [368, 179] width 736 height 328
click at [323, 320] on div "Cancel" at bounding box center [314, 318] width 21 height 9
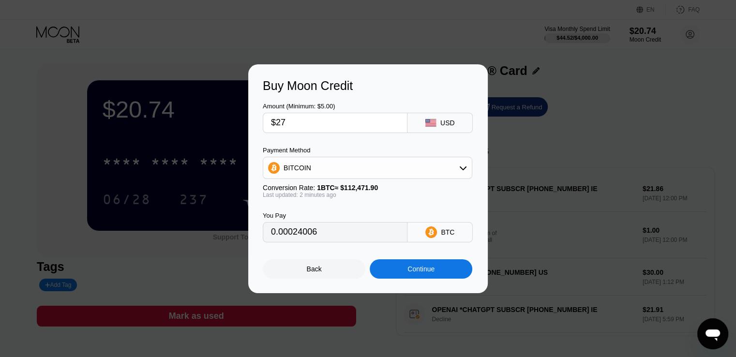
drag, startPoint x: 296, startPoint y: 120, endPoint x: 280, endPoint y: 121, distance: 16.0
click at [280, 121] on input "$27" at bounding box center [335, 122] width 128 height 19
type input "$25"
type input "0.00022228"
type input "$25"
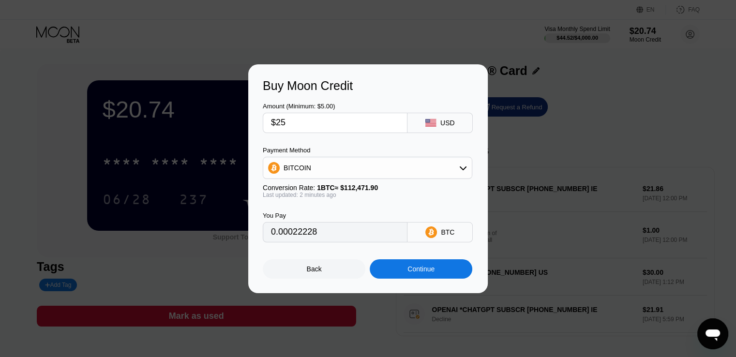
click at [409, 271] on div "Continue" at bounding box center [421, 269] width 27 height 8
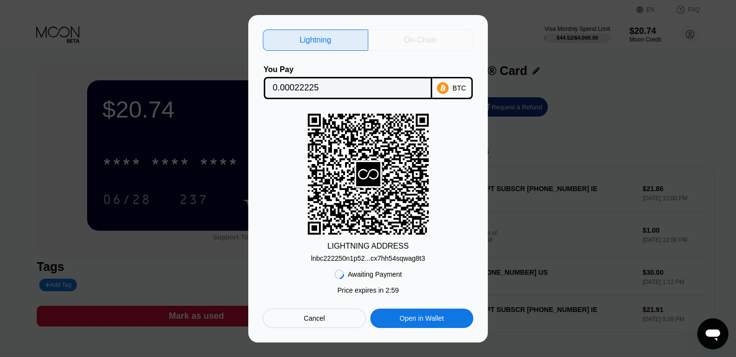
click at [414, 31] on div "On-Chain" at bounding box center [421, 40] width 106 height 21
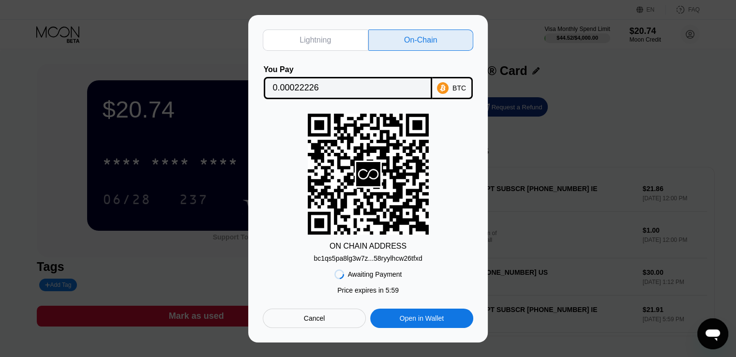
click at [409, 262] on div "bc1qs5pa8lg3w7z...58ryylhcw26tfxd" at bounding box center [368, 259] width 108 height 8
click at [410, 259] on div "bc1qs5pa8lg3w7z...58ryylhcw26tfxd" at bounding box center [368, 259] width 108 height 8
click at [326, 87] on input "0.00022226" at bounding box center [348, 87] width 150 height 19
click at [324, 323] on div "Cancel" at bounding box center [314, 318] width 21 height 9
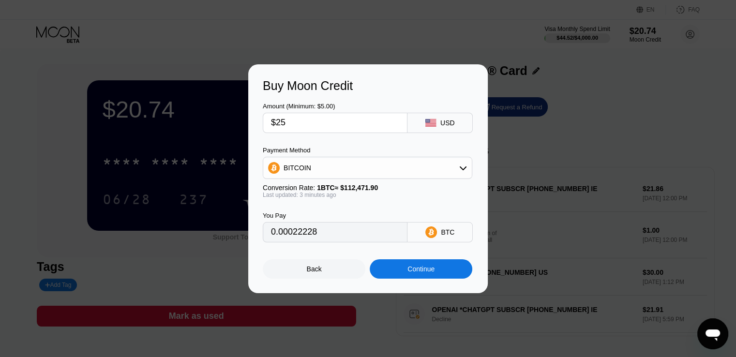
type input "0.00022224"
click at [319, 119] on input "$25" at bounding box center [335, 122] width 128 height 19
click at [416, 272] on div "Continue" at bounding box center [421, 269] width 27 height 8
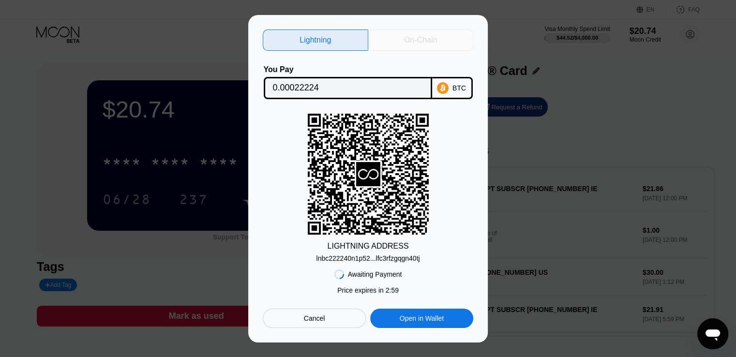
click at [424, 37] on div "On-Chain" at bounding box center [420, 40] width 33 height 10
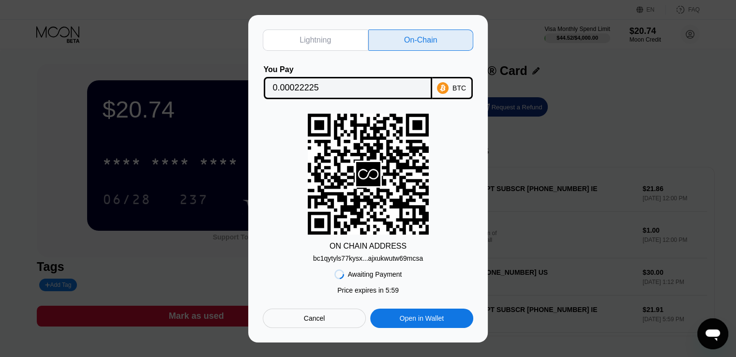
click at [405, 259] on div "bc1qytyls77kysx...ajxukwutw69mcsa" at bounding box center [368, 259] width 110 height 8
click at [358, 83] on input "0.00022225" at bounding box center [348, 87] width 150 height 19
click at [431, 342] on div "Lightning On-Chain You Pay 0.00022225 BTC ON CHAIN ADDRESS bc1qytyls77kysx...aj…" at bounding box center [368, 179] width 240 height 328
click at [325, 315] on div "Cancel" at bounding box center [314, 318] width 103 height 19
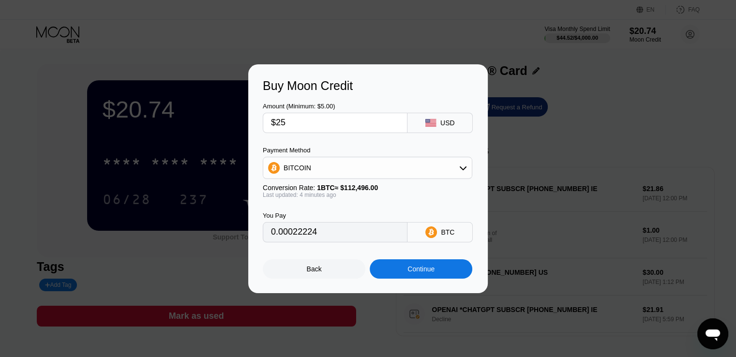
click at [296, 124] on input "$25" at bounding box center [335, 122] width 128 height 19
type input "$2"
type input "0.00001778"
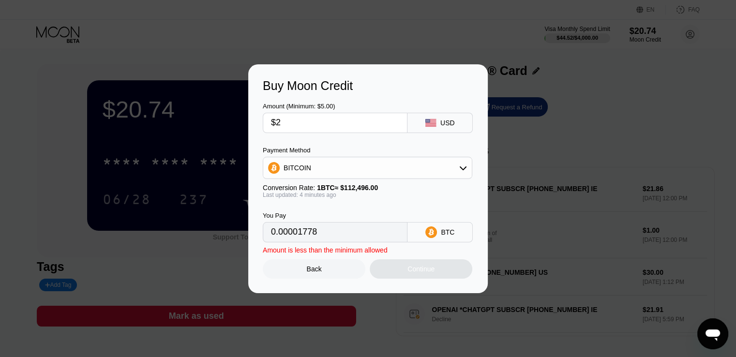
type input "$25"
type input "0.00022224"
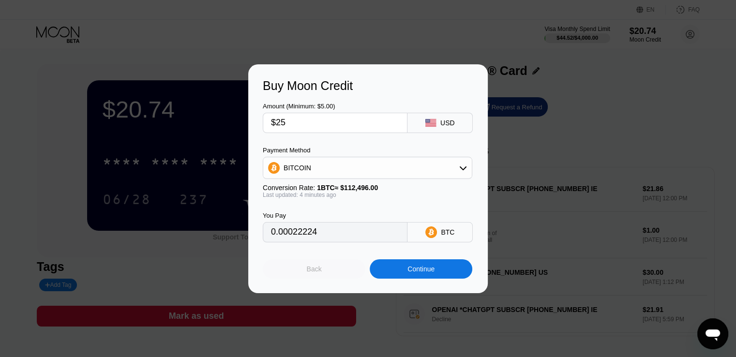
click at [309, 273] on div "Back" at bounding box center [314, 269] width 15 height 8
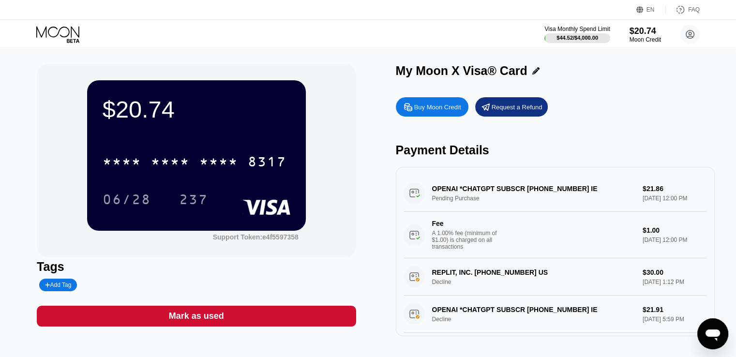
click at [429, 111] on div "Buy Moon Credit" at bounding box center [437, 107] width 47 height 8
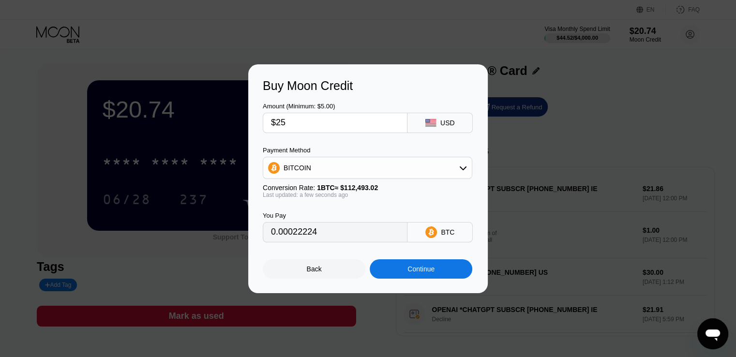
click at [420, 49] on div at bounding box center [371, 178] width 743 height 357
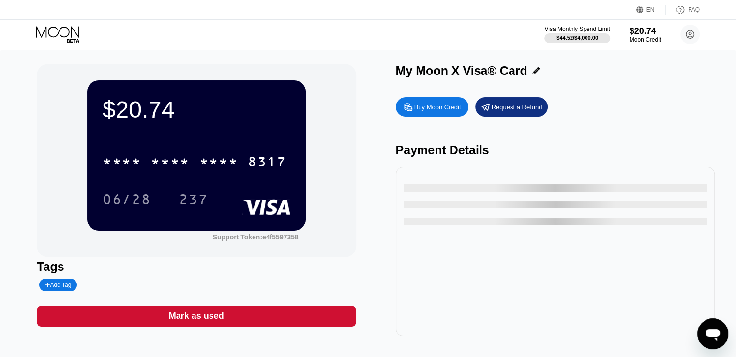
click at [443, 105] on div "Buy Moon Credit" at bounding box center [437, 107] width 47 height 8
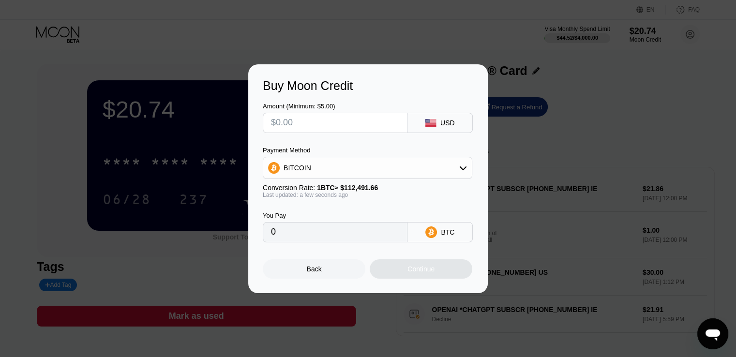
click at [348, 121] on input "text" at bounding box center [335, 122] width 128 height 19
type input "$2"
type input "0.00001778"
type input "$25"
type input "0.00022224"
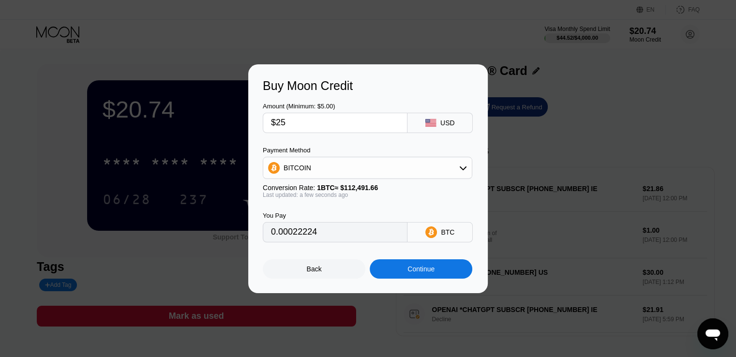
type input "$25"
click at [401, 270] on div "Continue" at bounding box center [421, 268] width 103 height 19
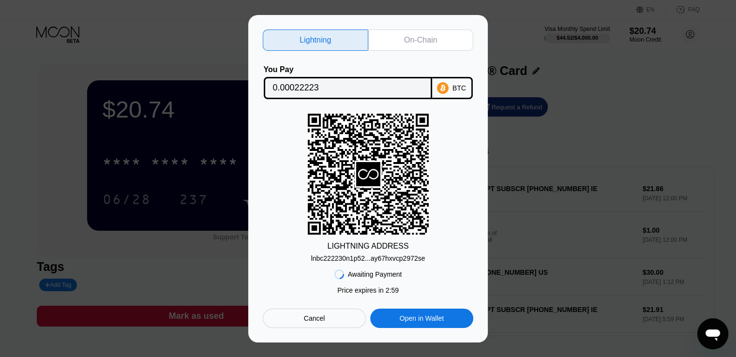
click at [420, 40] on div "On-Chain" at bounding box center [420, 40] width 33 height 10
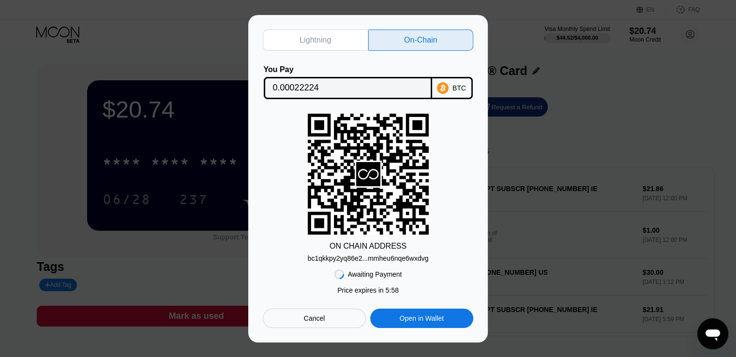
click at [394, 260] on div "bc1qkkpy2yq86e2...mmheu6nqe6wxdvg" at bounding box center [368, 259] width 121 height 8
click at [333, 85] on input "0.00022224" at bounding box center [348, 87] width 150 height 19
click at [355, 84] on input "0.00022224" at bounding box center [348, 87] width 150 height 19
click at [319, 335] on div "Lightning On-Chain You Pay 0.00022224 BTC ON CHAIN ADDRESS bc1qkkpy2yq86e2...mm…" at bounding box center [368, 179] width 240 height 328
click at [312, 318] on div "Cancel" at bounding box center [314, 318] width 21 height 9
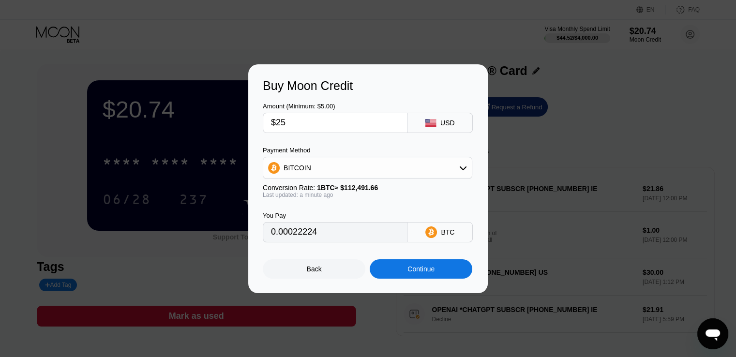
drag, startPoint x: 303, startPoint y: 122, endPoint x: 281, endPoint y: 122, distance: 22.3
click at [281, 122] on input "$25" at bounding box center [335, 122] width 128 height 19
type input "$20"
type input "0.00017780"
click at [397, 273] on div "Continue" at bounding box center [421, 268] width 103 height 19
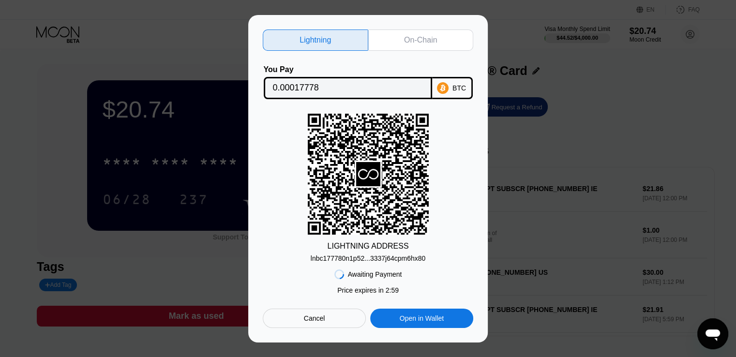
click at [424, 46] on div "On-Chain" at bounding box center [421, 40] width 106 height 21
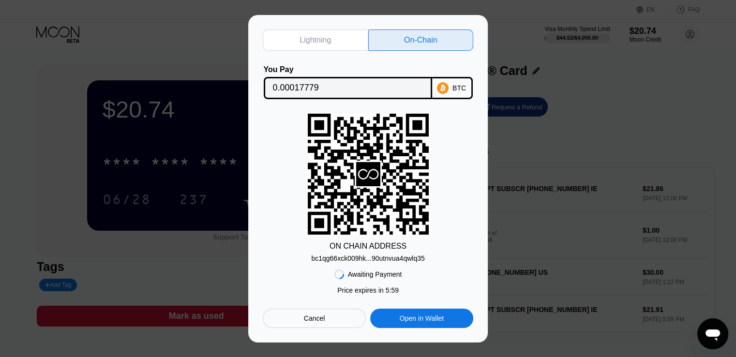
click at [386, 257] on div "bc1qg66xck009hk...90utnvua4qwlq35" at bounding box center [367, 259] width 113 height 8
click at [450, 343] on div "Lightning On-Chain You Pay 0.00017779 BTC ON CHAIN ADDRESS bc1qg66xck009hk...90…" at bounding box center [368, 179] width 240 height 328
click at [339, 87] on input "0.00017779" at bounding box center [348, 87] width 150 height 19
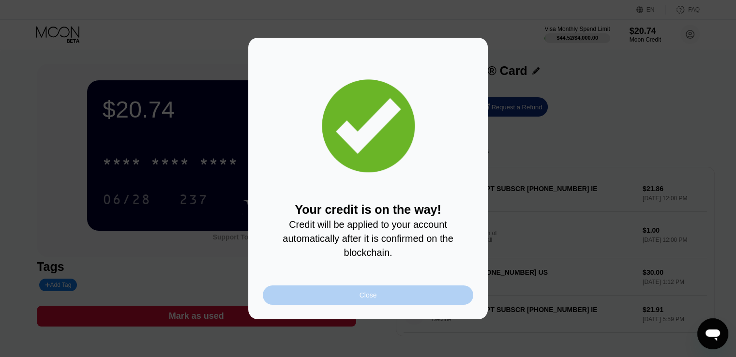
click at [392, 305] on div "Close" at bounding box center [368, 295] width 211 height 19
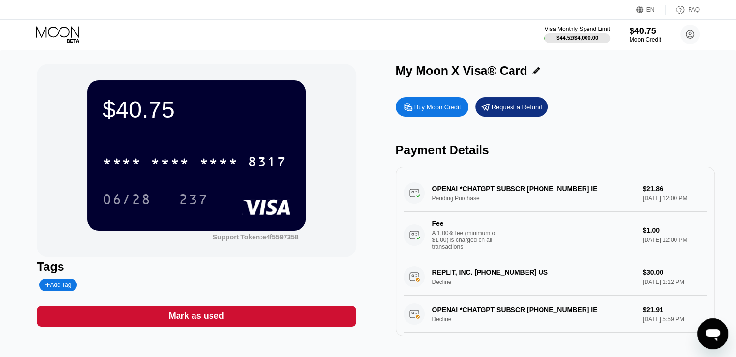
click at [10, 80] on div "$40.75 * * * * * * * * * * * * 8317 06/28 237 Support Token: e4f5597358 Tags Ad…" at bounding box center [368, 204] width 736 height 311
